Goal: Task Accomplishment & Management: Complete application form

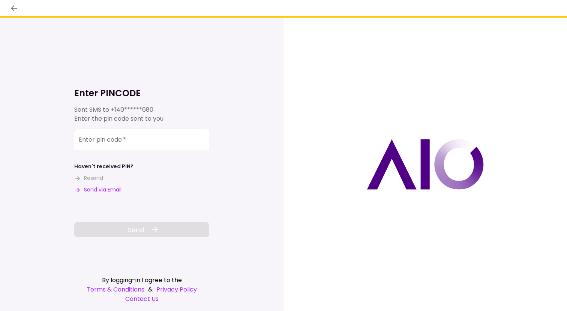
click at [100, 141] on input "Enter pin code   *" at bounding box center [141, 139] width 135 height 21
type input "******"
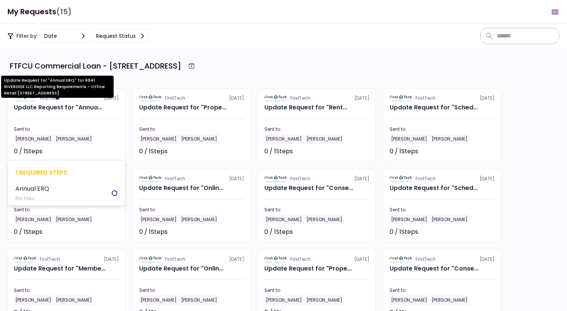
click at [83, 108] on div "Update Request for "Annua..." at bounding box center [58, 107] width 89 height 9
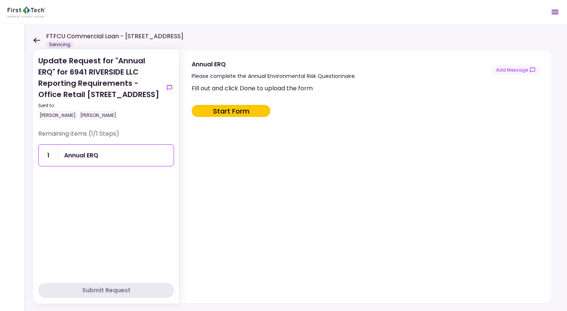
click at [232, 113] on button "Start Form" at bounding box center [231, 111] width 79 height 12
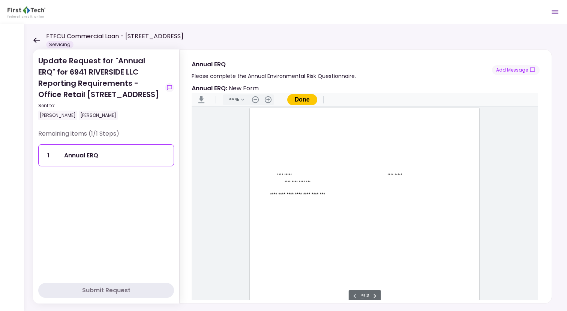
type input "***"
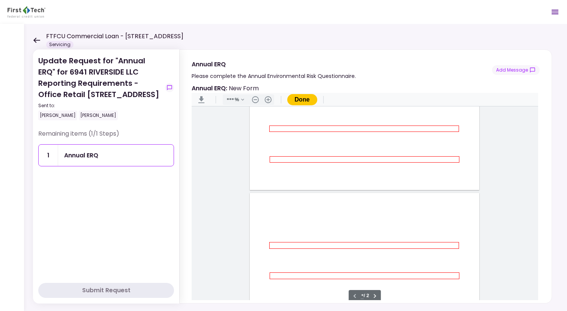
scroll to position [216, 0]
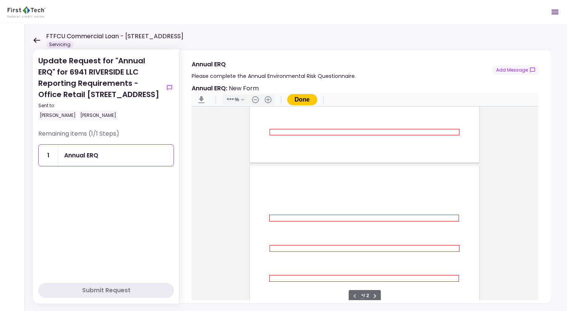
type input "*"
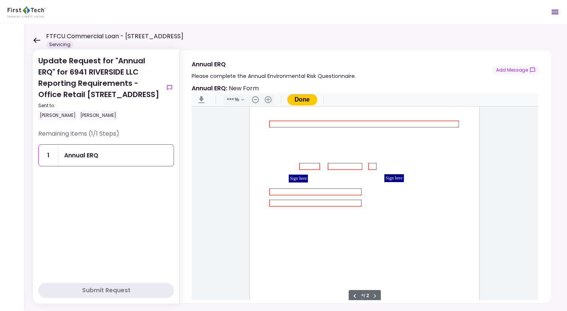
scroll to position [397, 0]
click at [84, 197] on div "Remaining items (1/1 Steps) 1 Annual ERQ" at bounding box center [106, 203] width 136 height 149
click at [36, 41] on icon at bounding box center [36, 40] width 7 height 5
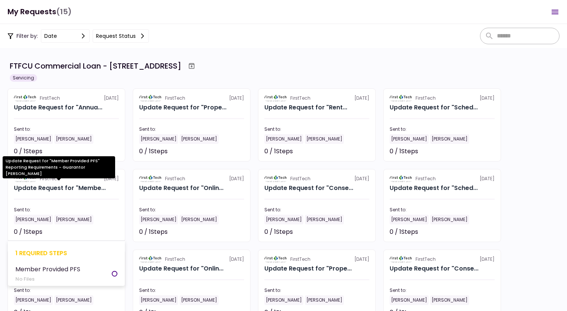
click at [83, 189] on div "Update Request for "Membe..." at bounding box center [60, 188] width 92 height 9
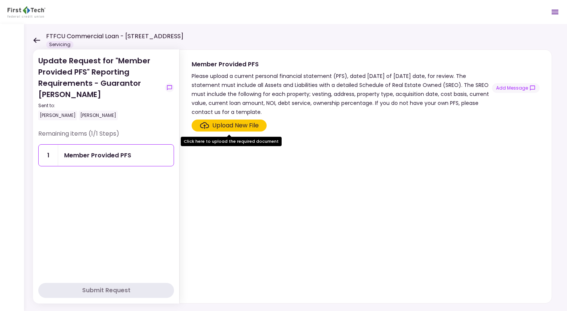
click at [35, 40] on icon at bounding box center [36, 40] width 7 height 5
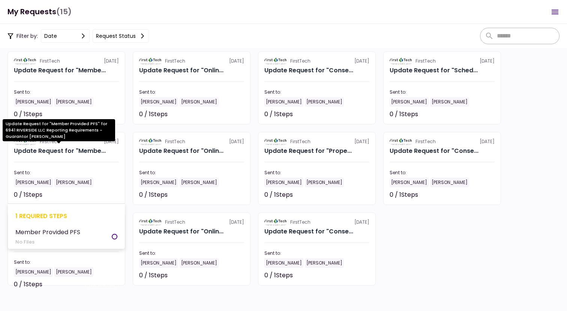
scroll to position [118, 0]
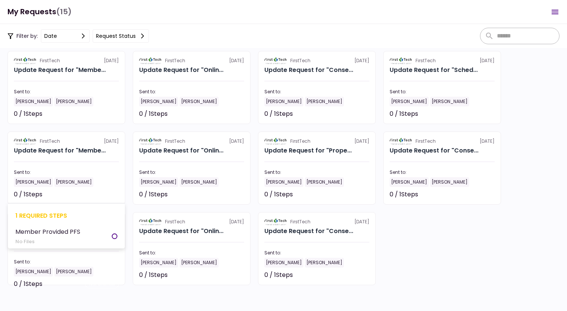
click at [70, 232] on div "Member Provided PFS" at bounding box center [47, 231] width 65 height 9
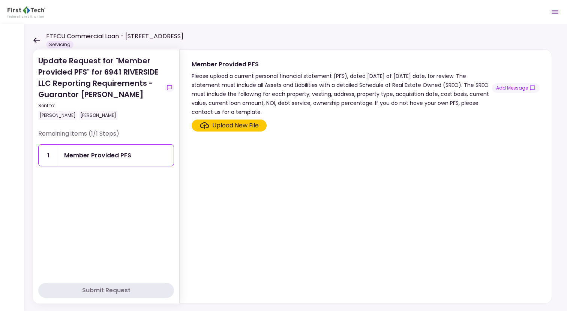
click at [41, 41] on div "FTFCU Commercial Loan - [STREET_ADDRESS] Servicing" at bounding box center [108, 40] width 150 height 17
click at [35, 41] on icon at bounding box center [36, 40] width 7 height 5
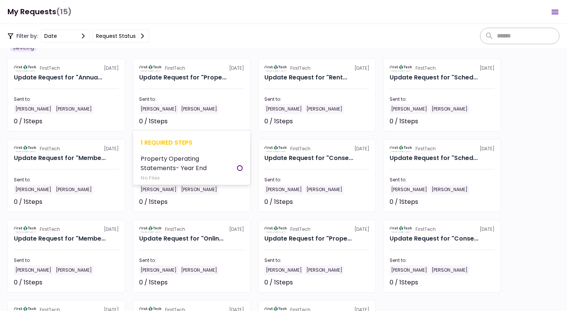
scroll to position [31, 0]
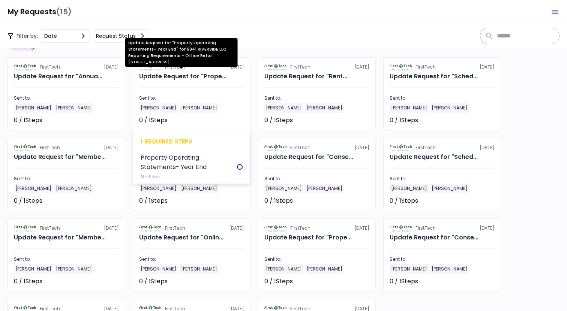
click at [189, 75] on div "Update Request for "Prope..." at bounding box center [182, 76] width 87 height 9
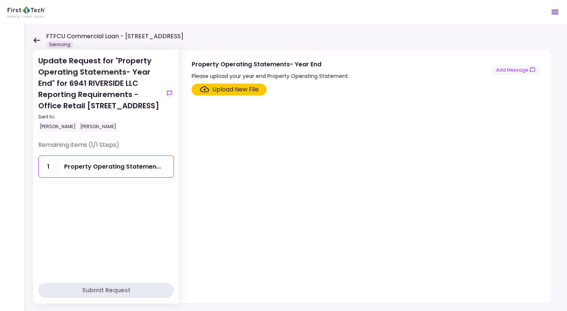
click at [38, 41] on icon at bounding box center [36, 41] width 7 height 6
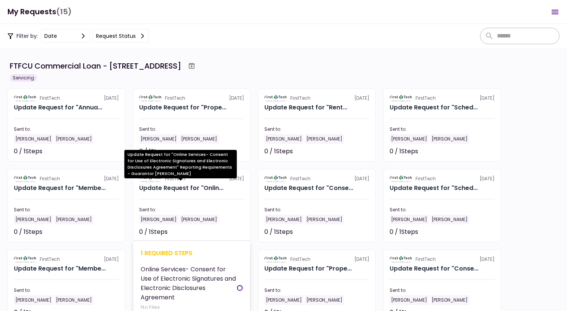
click at [192, 187] on div "Update Request for "Onlin..." at bounding box center [181, 188] width 84 height 9
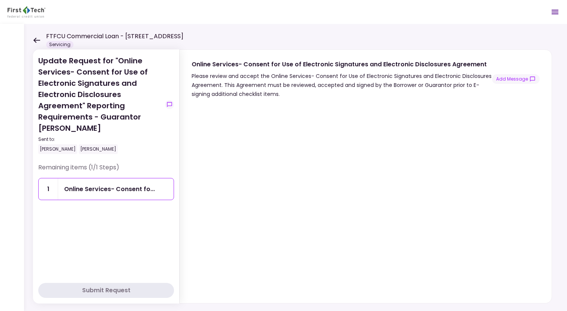
click at [35, 41] on icon at bounding box center [36, 40] width 7 height 5
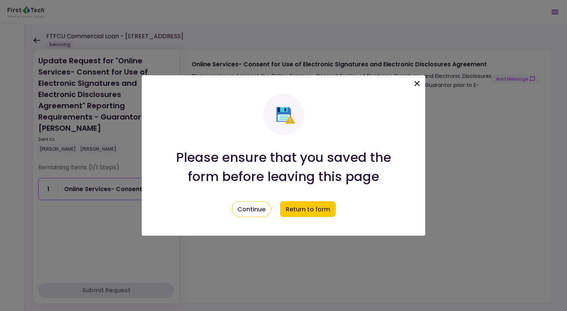
click at [413, 85] on icon at bounding box center [417, 83] width 9 height 9
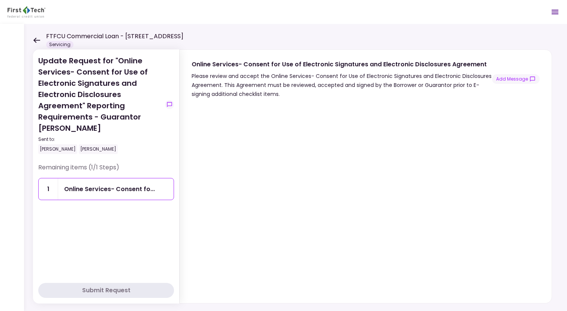
click at [38, 42] on icon at bounding box center [36, 41] width 7 height 6
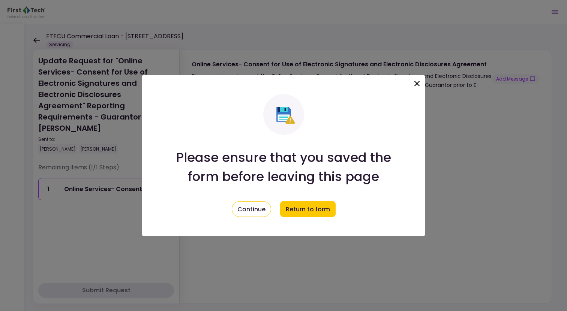
click at [420, 84] on icon at bounding box center [417, 83] width 9 height 9
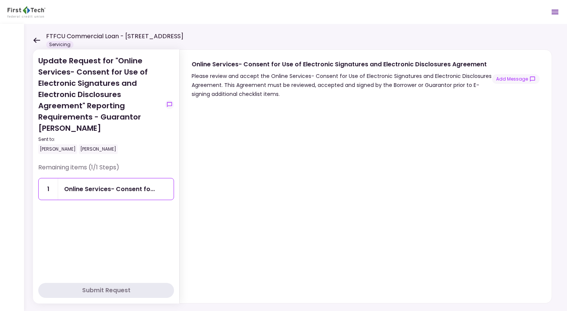
click at [37, 40] on icon at bounding box center [36, 40] width 7 height 5
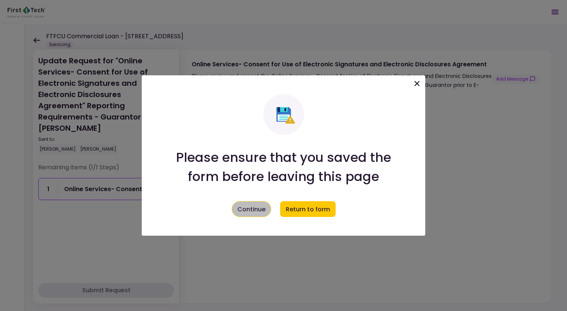
click at [245, 206] on button "Continue" at bounding box center [251, 210] width 39 height 16
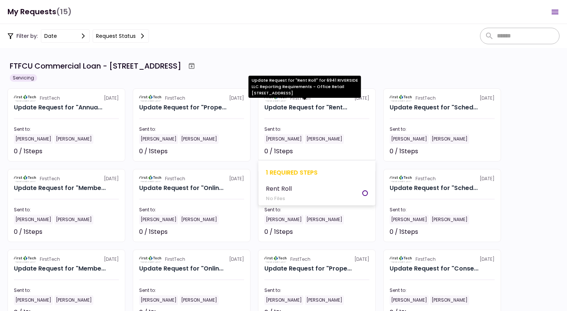
click at [304, 107] on div "Update Request for "Rent..." at bounding box center [306, 107] width 83 height 9
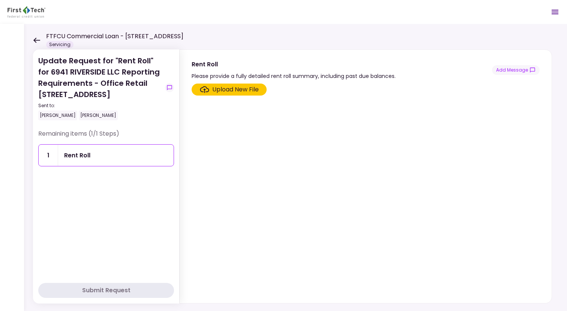
click at [37, 40] on icon at bounding box center [36, 41] width 7 height 6
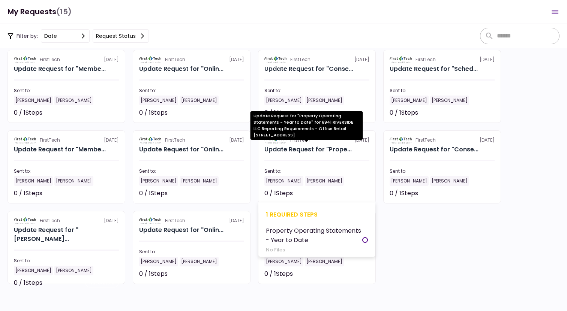
scroll to position [119, 0]
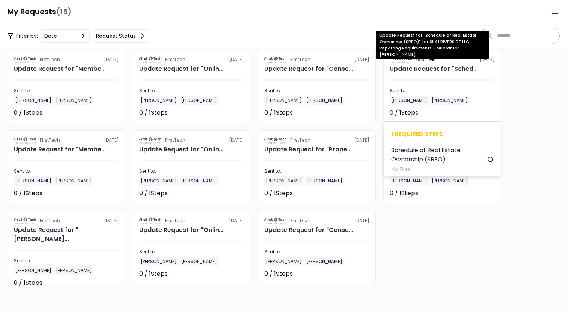
click at [449, 72] on div "Update Request for "Sched..." at bounding box center [434, 69] width 88 height 9
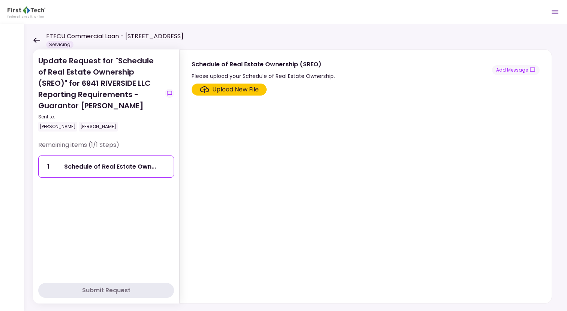
click at [36, 42] on icon at bounding box center [36, 40] width 7 height 5
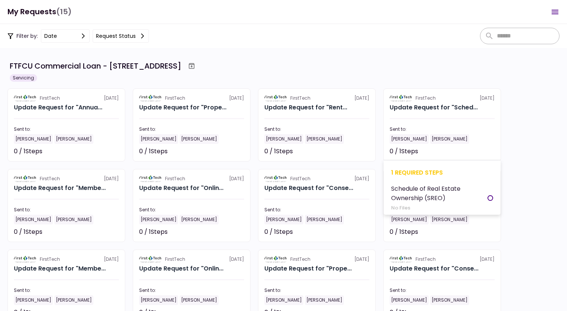
click at [422, 198] on div "Schedule of Real Estate Ownership (SREO)" at bounding box center [439, 193] width 96 height 19
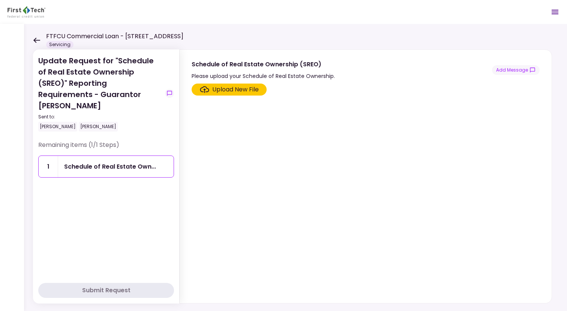
click at [37, 39] on icon at bounding box center [36, 41] width 7 height 6
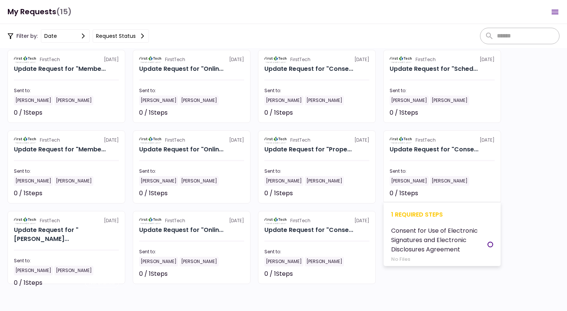
scroll to position [119, 0]
click at [429, 244] on div "Consent for Use of Electronic Signatures and Electronic Disclosures Agreement" at bounding box center [439, 240] width 96 height 28
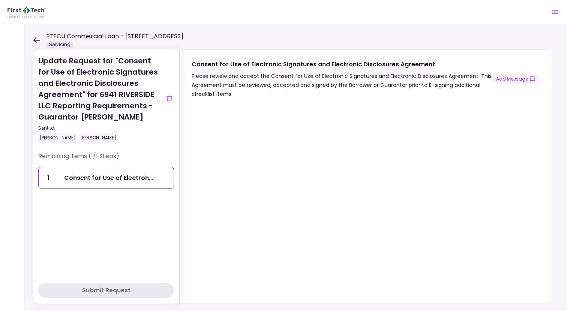
click at [34, 40] on icon at bounding box center [36, 40] width 7 height 5
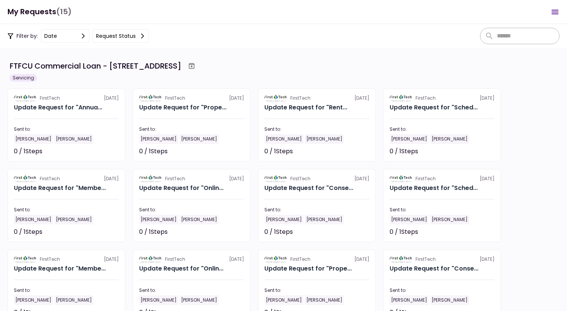
click at [527, 98] on div "FirstTech [DATE] Update Request for "Annua... Sent to: [PERSON_NAME] [PERSON_NA…" at bounding box center [284, 246] width 552 height 315
